Goal: Information Seeking & Learning: Learn about a topic

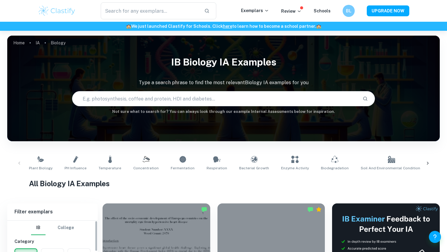
scroll to position [94, 0]
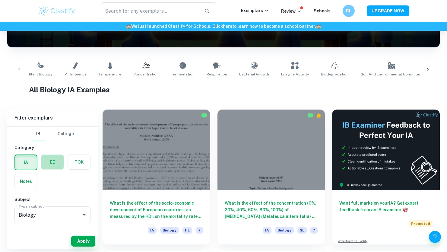
click at [59, 161] on label "button" at bounding box center [52, 162] width 22 height 14
click at [0, 0] on input "radio" at bounding box center [0, 0] width 0 height 0
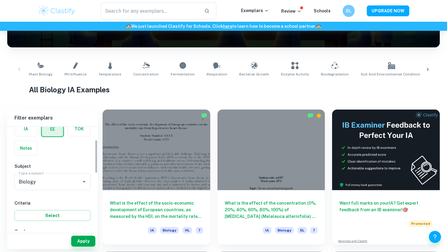
scroll to position [40, 0]
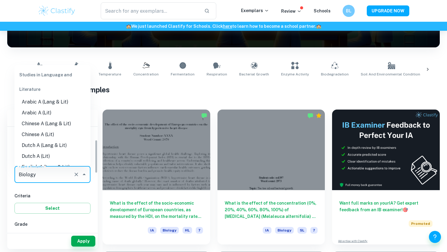
click at [58, 169] on input "Biology" at bounding box center [44, 174] width 54 height 11
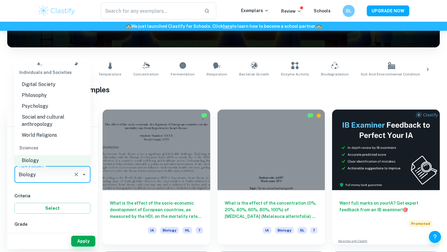
click at [58, 109] on li "Psychology" at bounding box center [52, 106] width 76 height 11
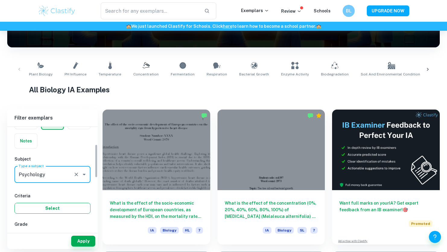
scroll to position [68, 0]
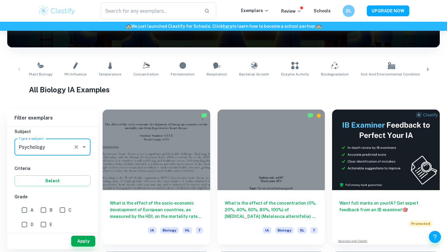
click at [25, 209] on input "A" at bounding box center [24, 210] width 12 height 12
checkbox input "true"
click at [82, 241] on button "Apply" at bounding box center [83, 241] width 24 height 11
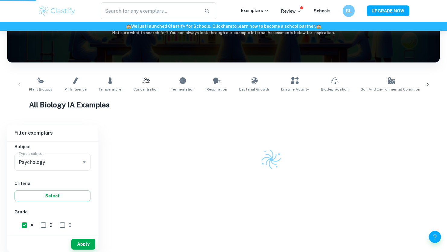
scroll to position [49, 0]
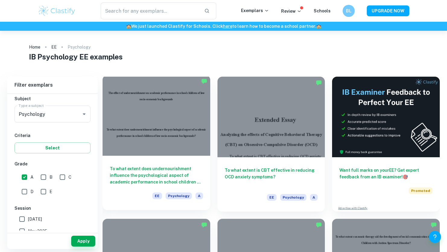
click at [135, 141] on div at bounding box center [157, 115] width 108 height 81
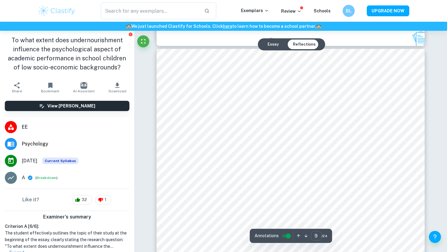
scroll to position [3179, 0]
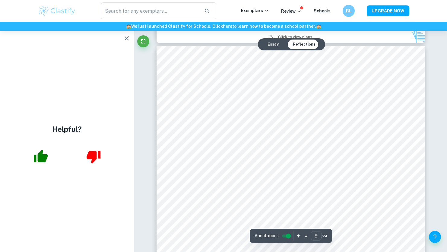
click at [128, 37] on icon "button" at bounding box center [126, 38] width 7 height 7
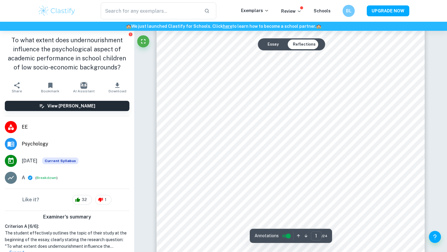
scroll to position [120, 0]
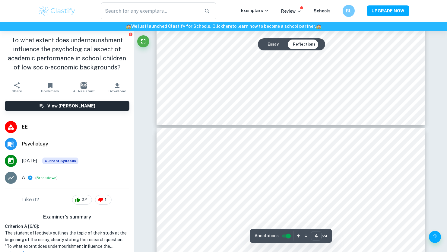
type input "5"
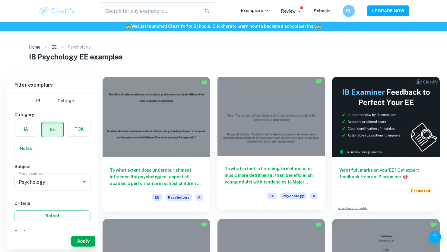
click at [269, 118] on div at bounding box center [272, 115] width 108 height 81
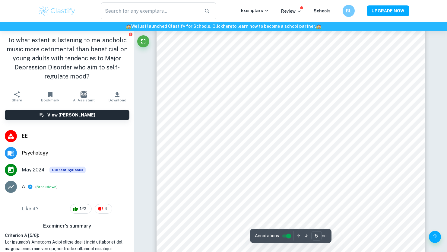
scroll to position [1708, 0]
type input "18"
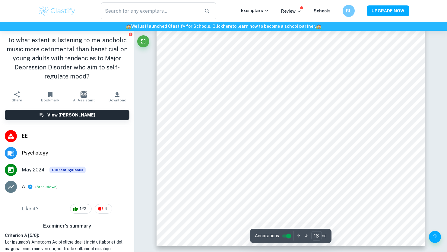
scroll to position [6621, 0]
